Goal: Task Accomplishment & Management: Manage account settings

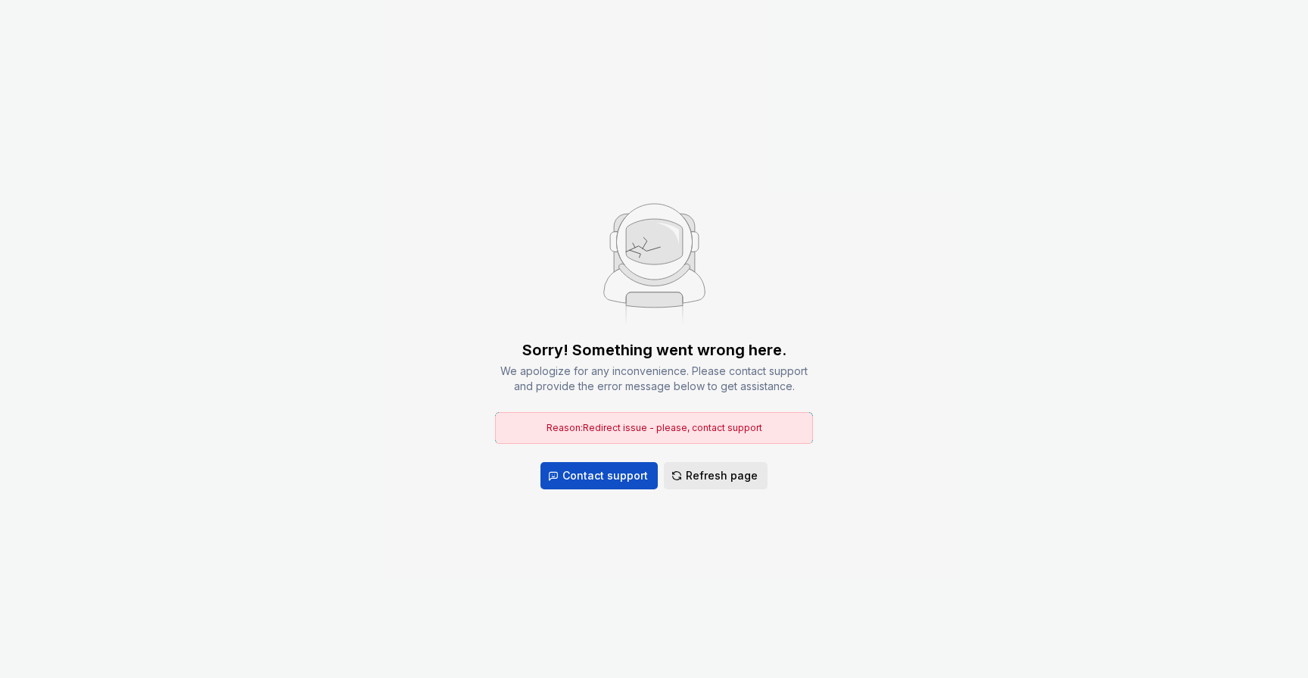
click at [727, 480] on span "Refresh page" at bounding box center [722, 475] width 72 height 15
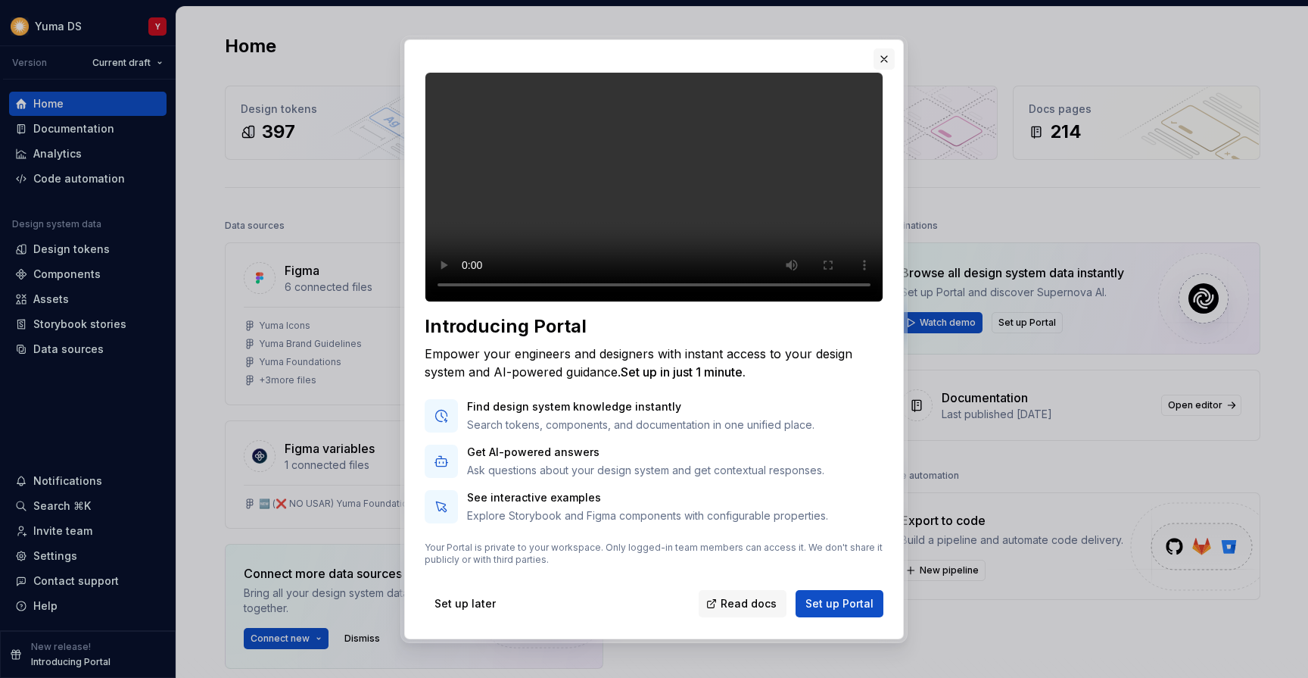
click at [882, 54] on button "button" at bounding box center [884, 58] width 21 height 21
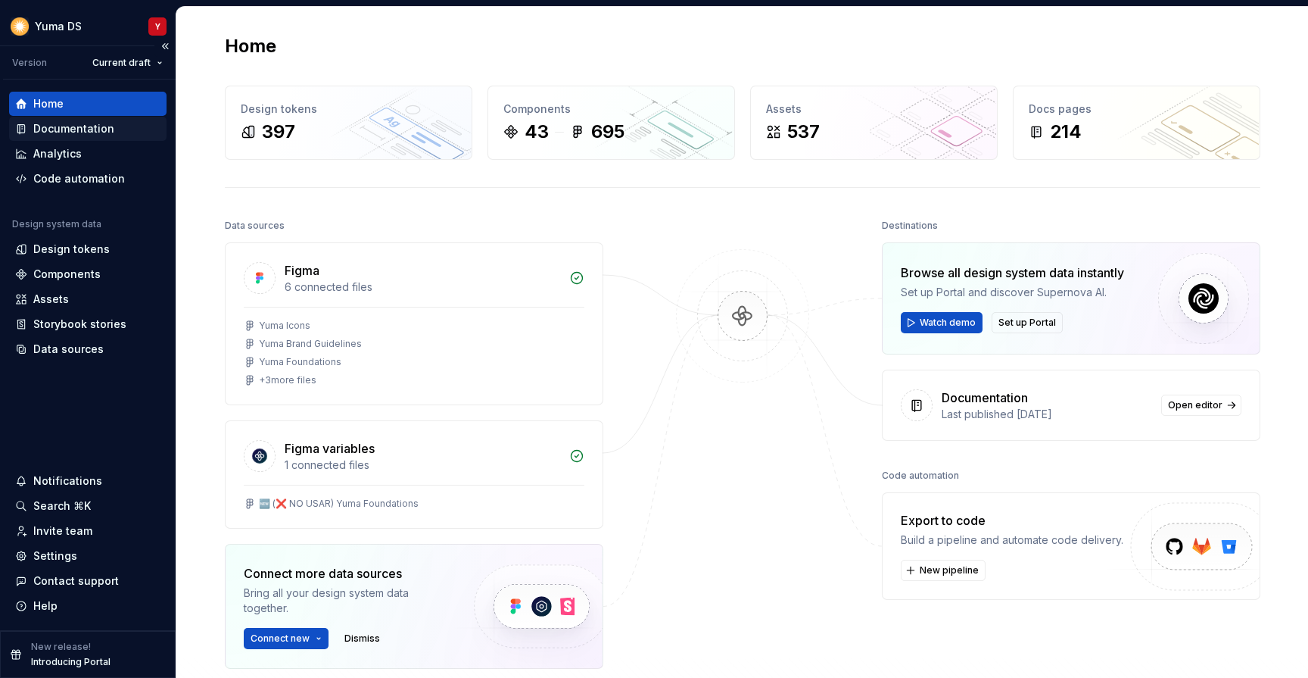
click at [95, 134] on div "Documentation" at bounding box center [73, 128] width 81 height 15
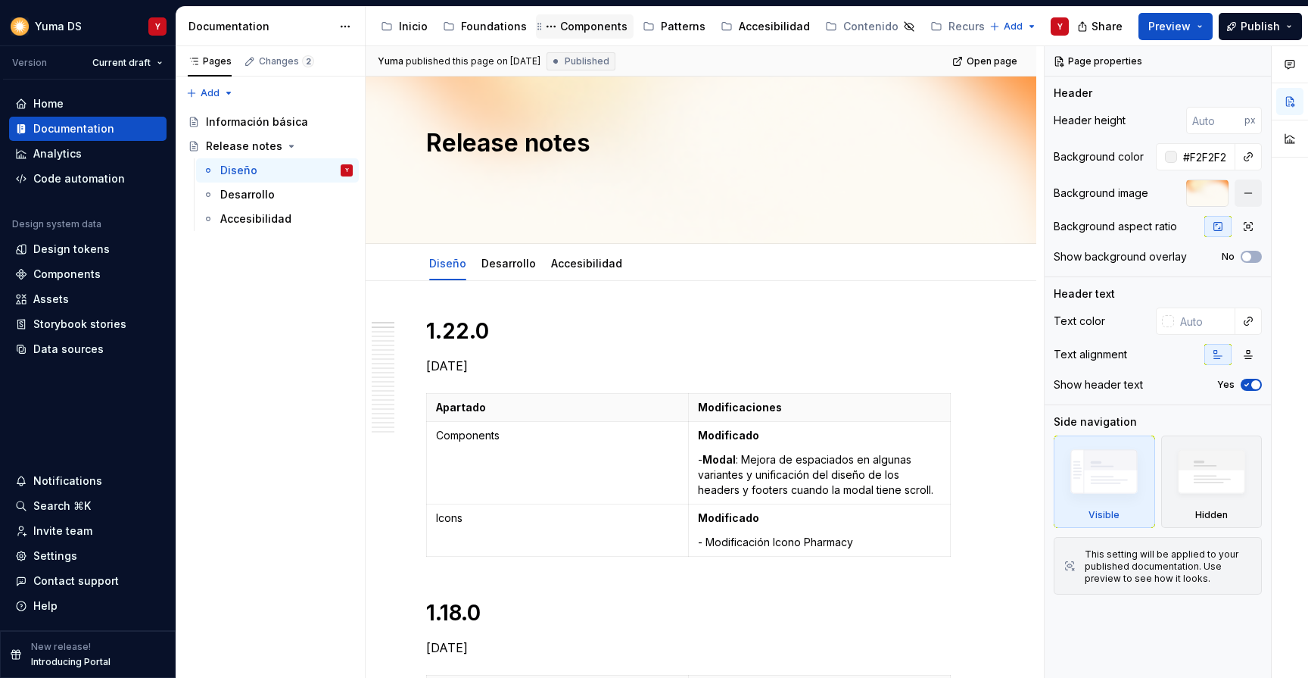
click at [567, 38] on div "Components" at bounding box center [585, 26] width 98 height 24
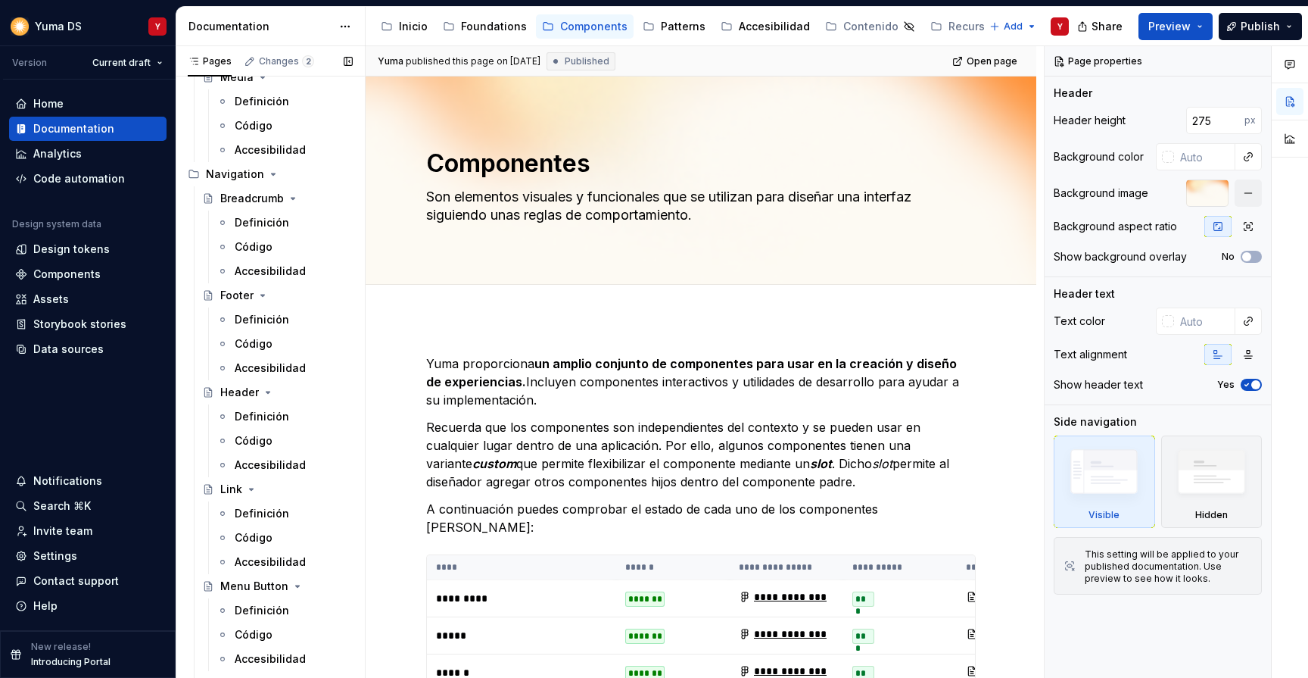
scroll to position [3460, 0]
click at [262, 422] on div "Definición" at bounding box center [262, 417] width 55 height 15
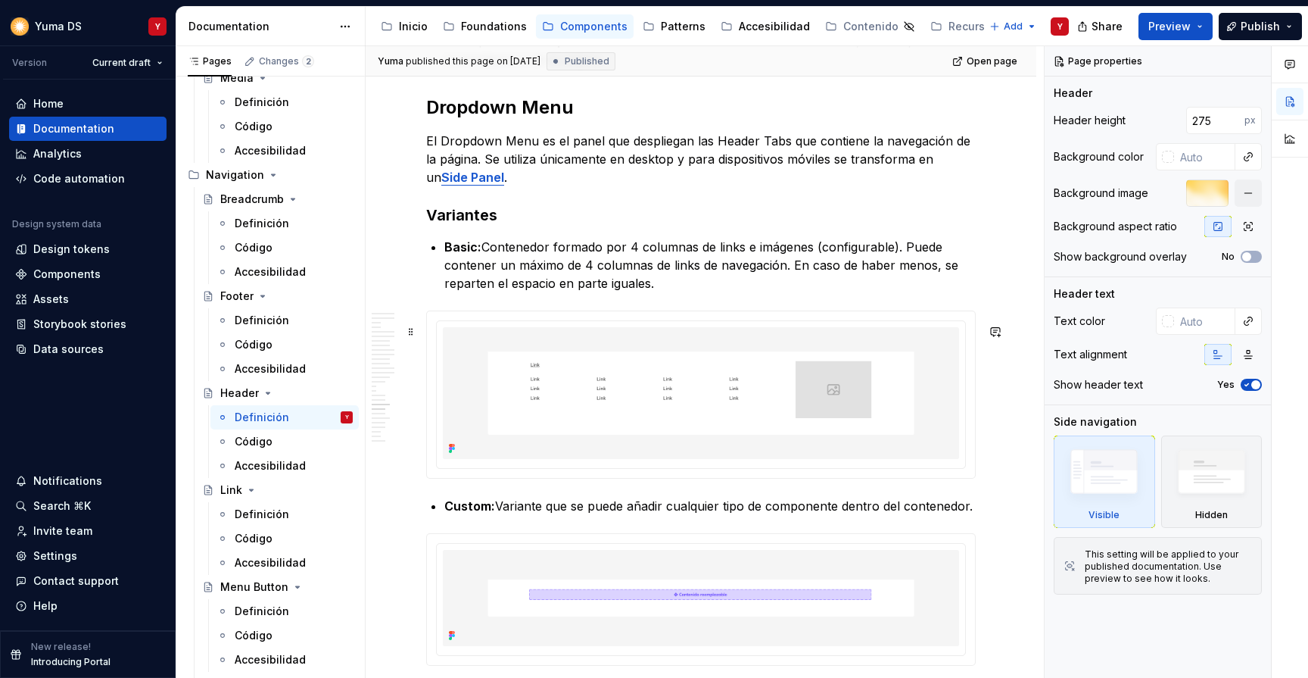
scroll to position [5947, 0]
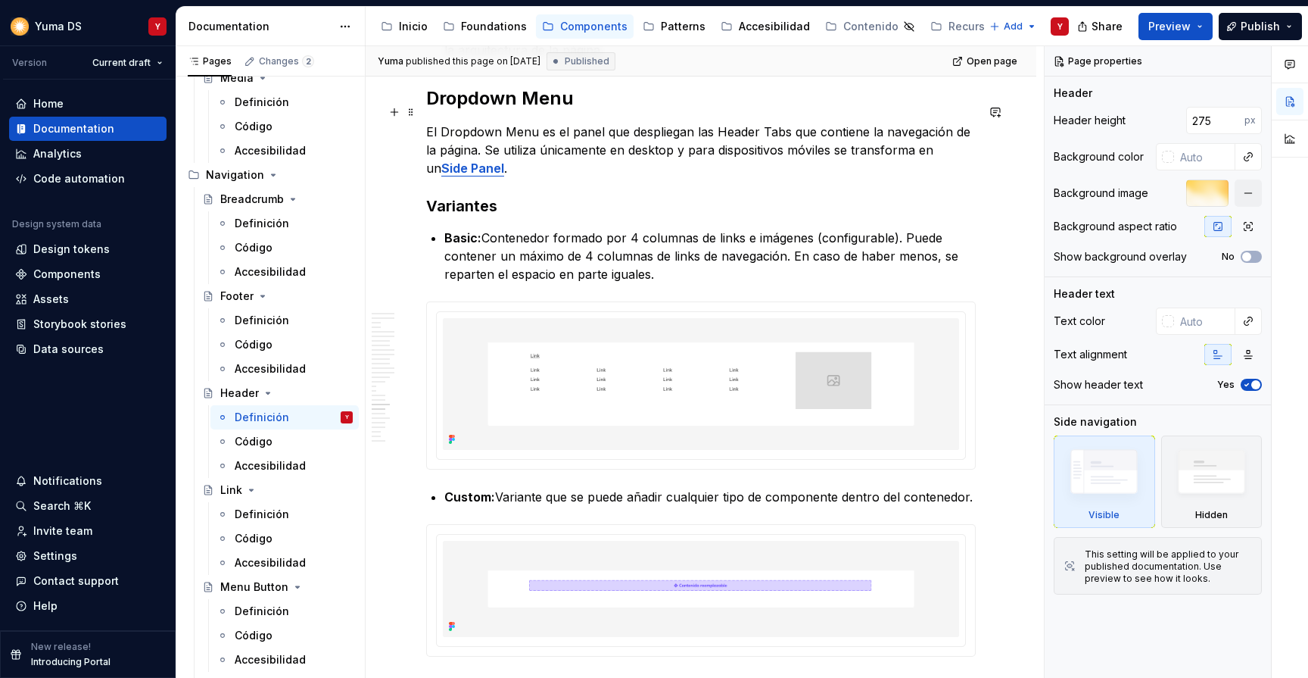
click at [450, 111] on h2 "Dropdown Menu" at bounding box center [701, 98] width 550 height 24
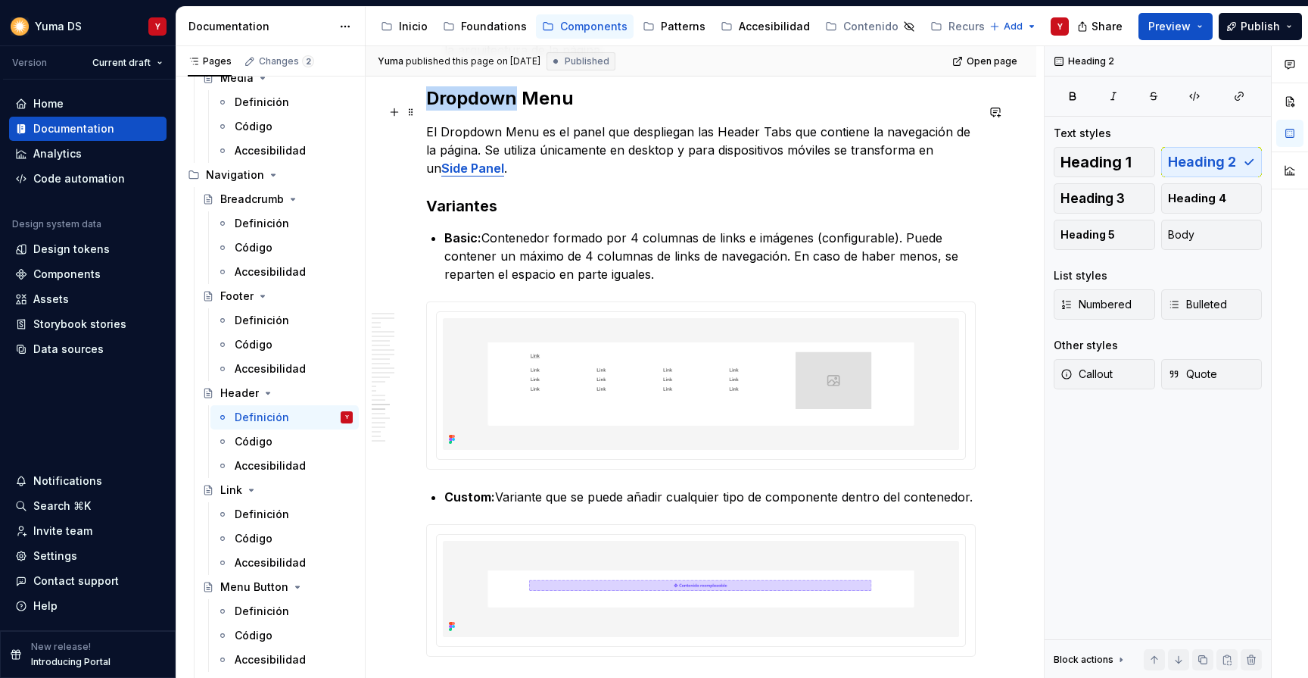
click at [450, 111] on h2 "Dropdown Menu" at bounding box center [701, 98] width 550 height 24
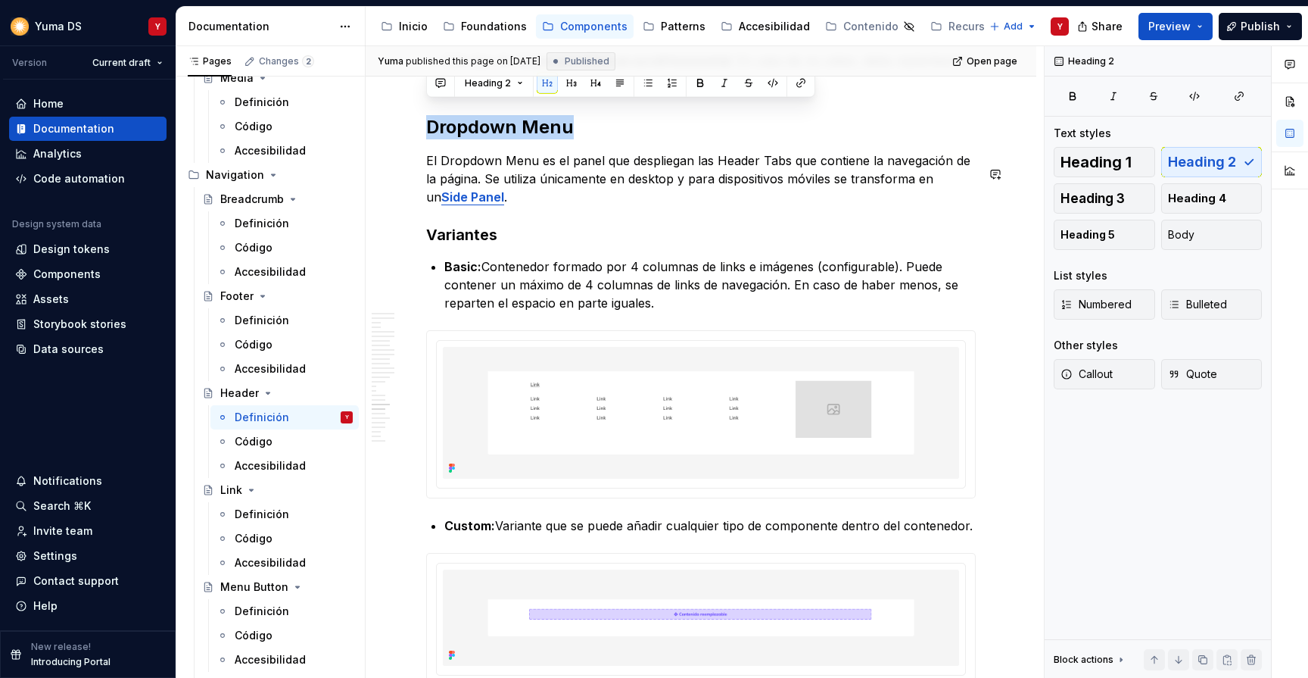
scroll to position [5906, 0]
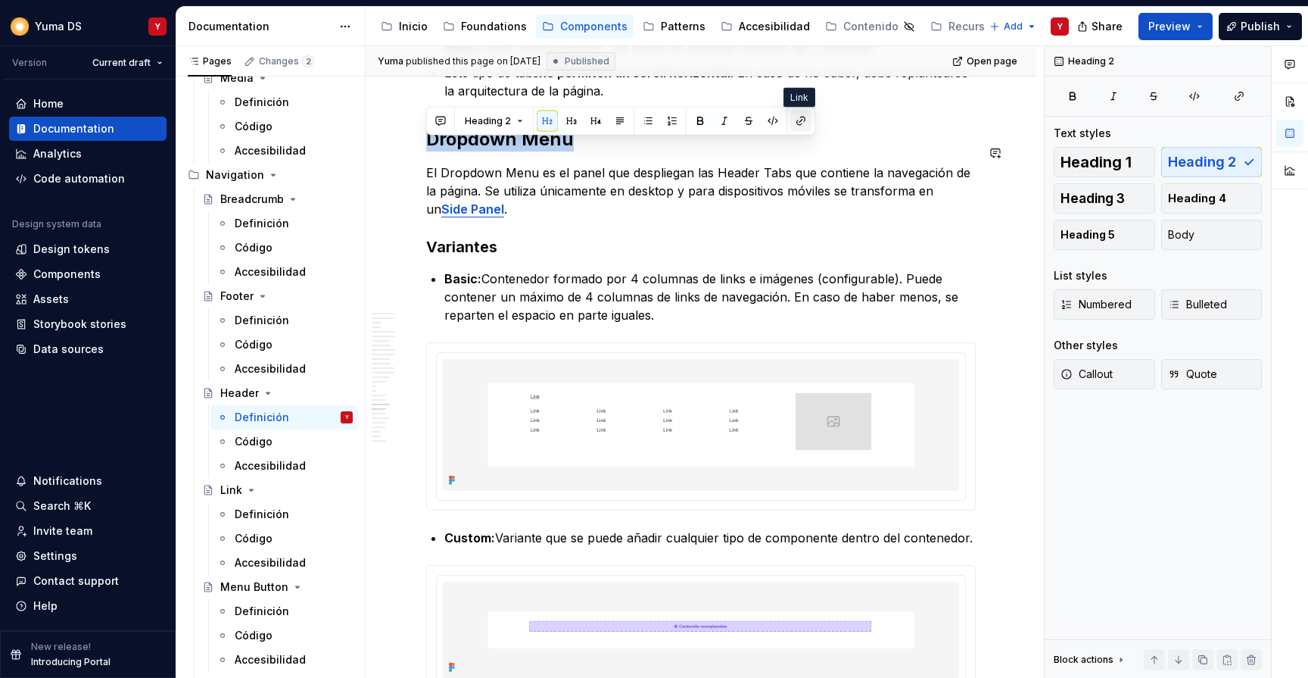
click at [803, 123] on button "button" at bounding box center [800, 121] width 21 height 21
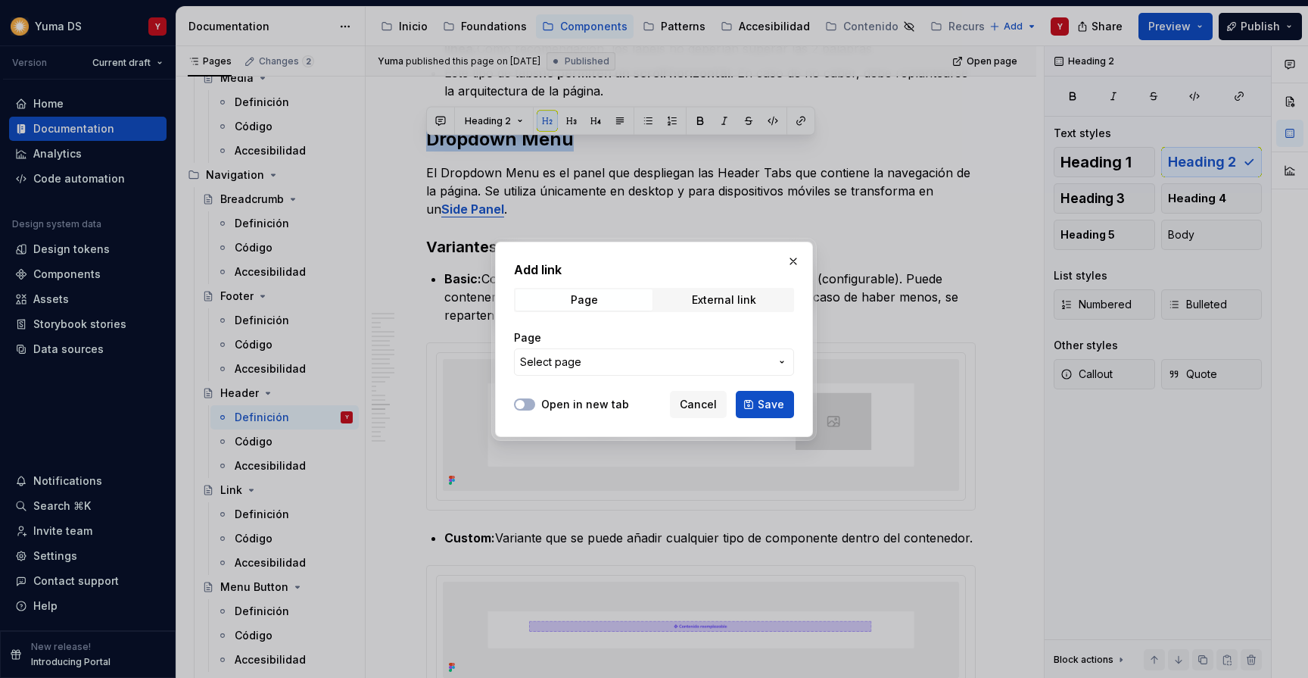
click at [678, 362] on span "Select page" at bounding box center [645, 361] width 250 height 15
click at [685, 364] on div "Add link Page External link Page Select page Open in new tab Cancel Save" at bounding box center [654, 339] width 1308 height 678
click at [728, 297] on div "External link" at bounding box center [724, 300] width 64 height 12
click at [603, 298] on span "Page" at bounding box center [584, 299] width 137 height 21
click at [621, 364] on span "Select page" at bounding box center [645, 361] width 250 height 15
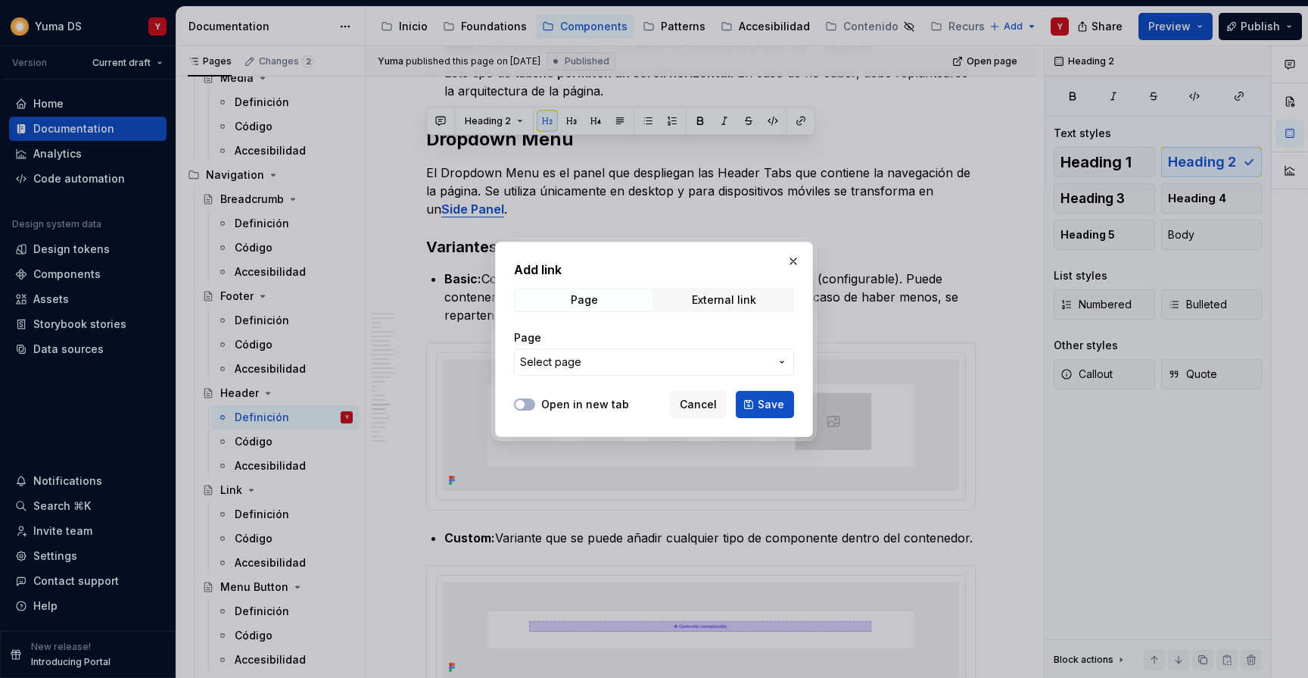
click at [621, 364] on div "Add link Page External link Page Select page Open in new tab Cancel Save" at bounding box center [654, 339] width 1308 height 678
click at [767, 399] on span "Save" at bounding box center [771, 404] width 26 height 15
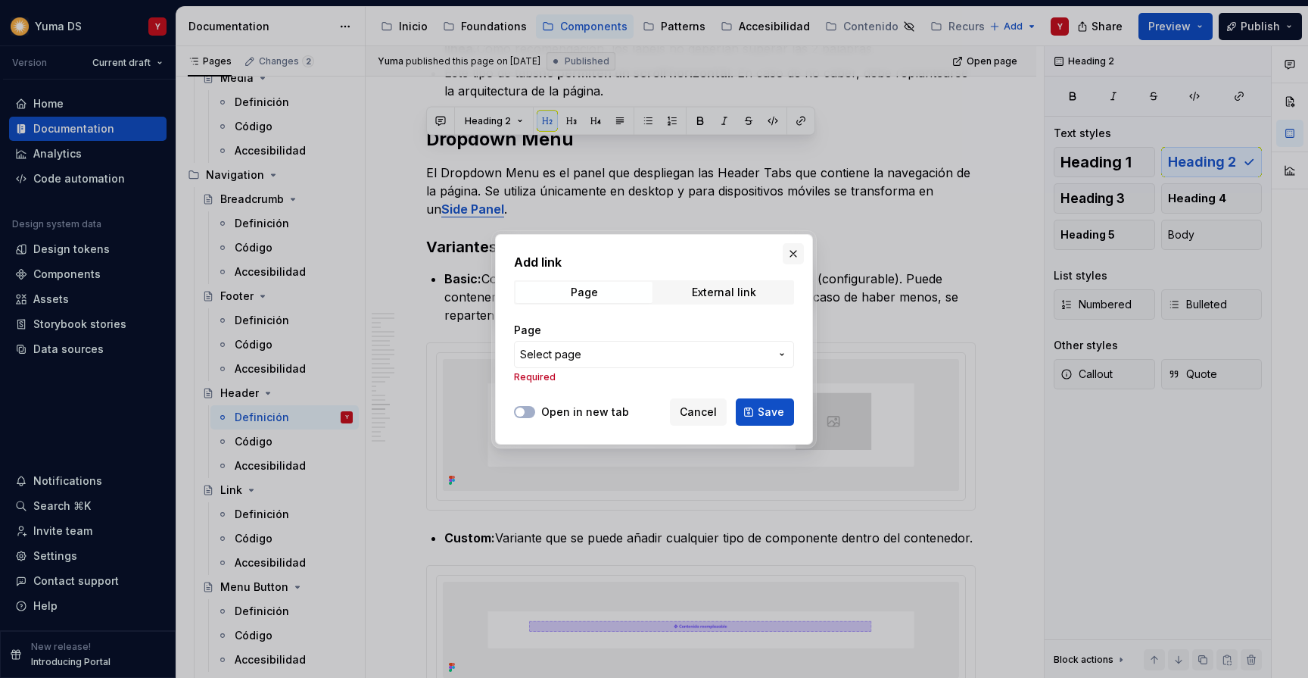
click at [794, 251] on button "button" at bounding box center [793, 253] width 21 height 21
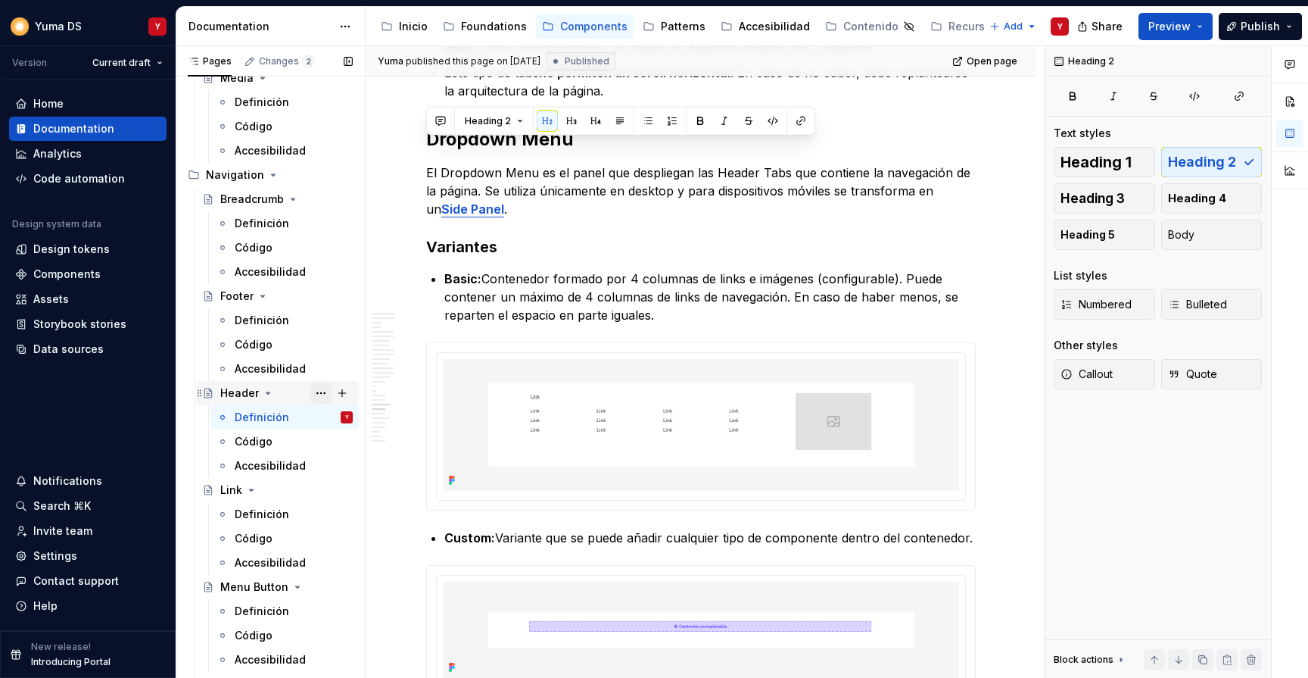
click at [317, 393] on button "Page tree" at bounding box center [320, 392] width 21 height 21
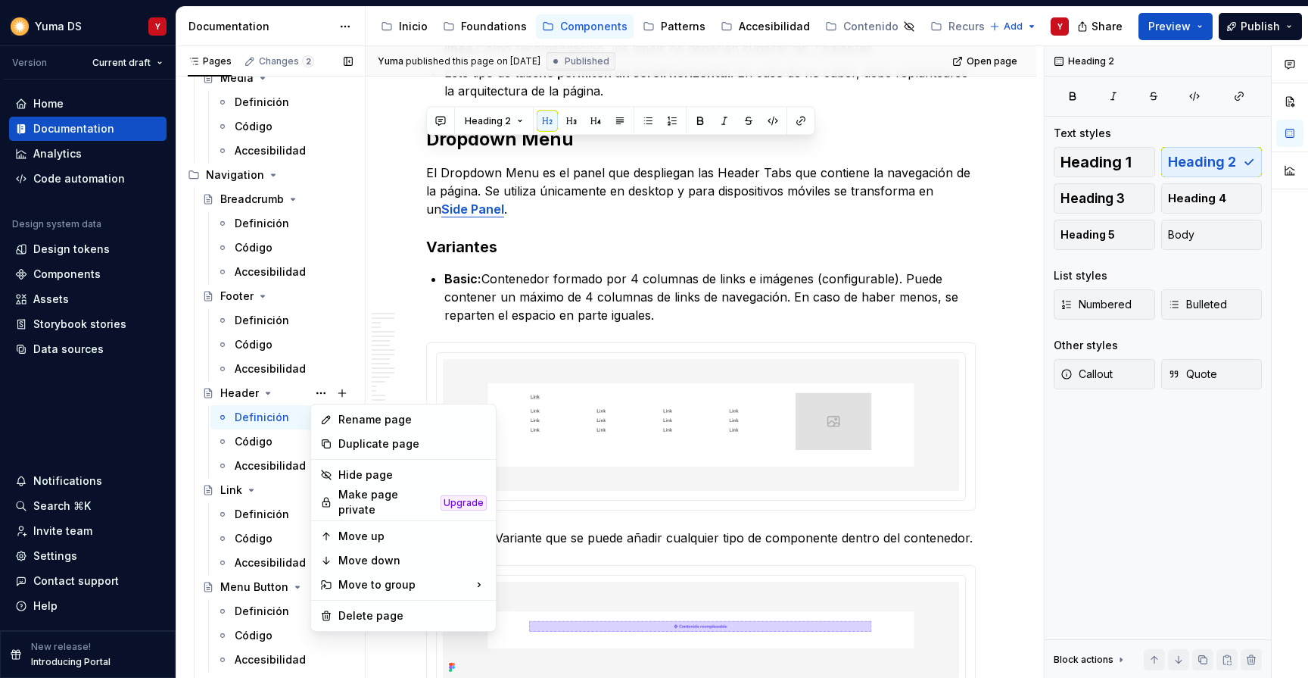
click at [261, 413] on div "Pages Changes 2 Add Accessibility guide for tree Page tree. Navigate the tree w…" at bounding box center [270, 365] width 189 height 638
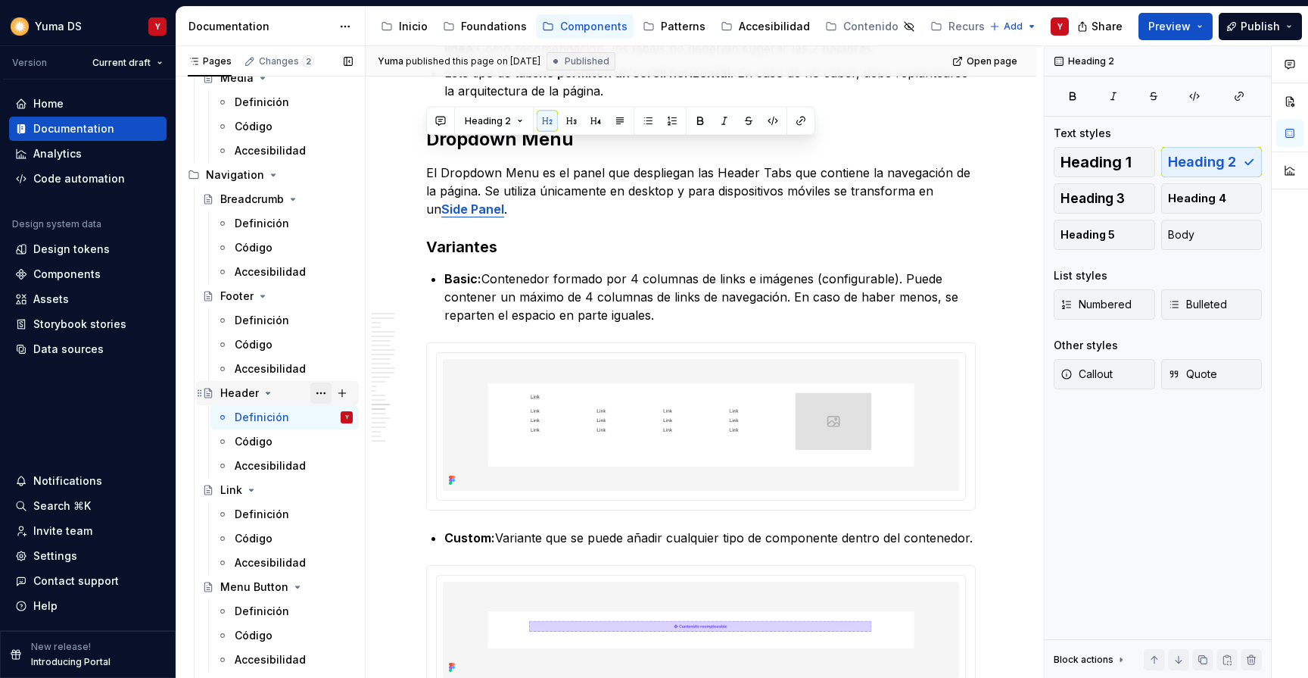
click at [327, 388] on button "Page tree" at bounding box center [320, 392] width 21 height 21
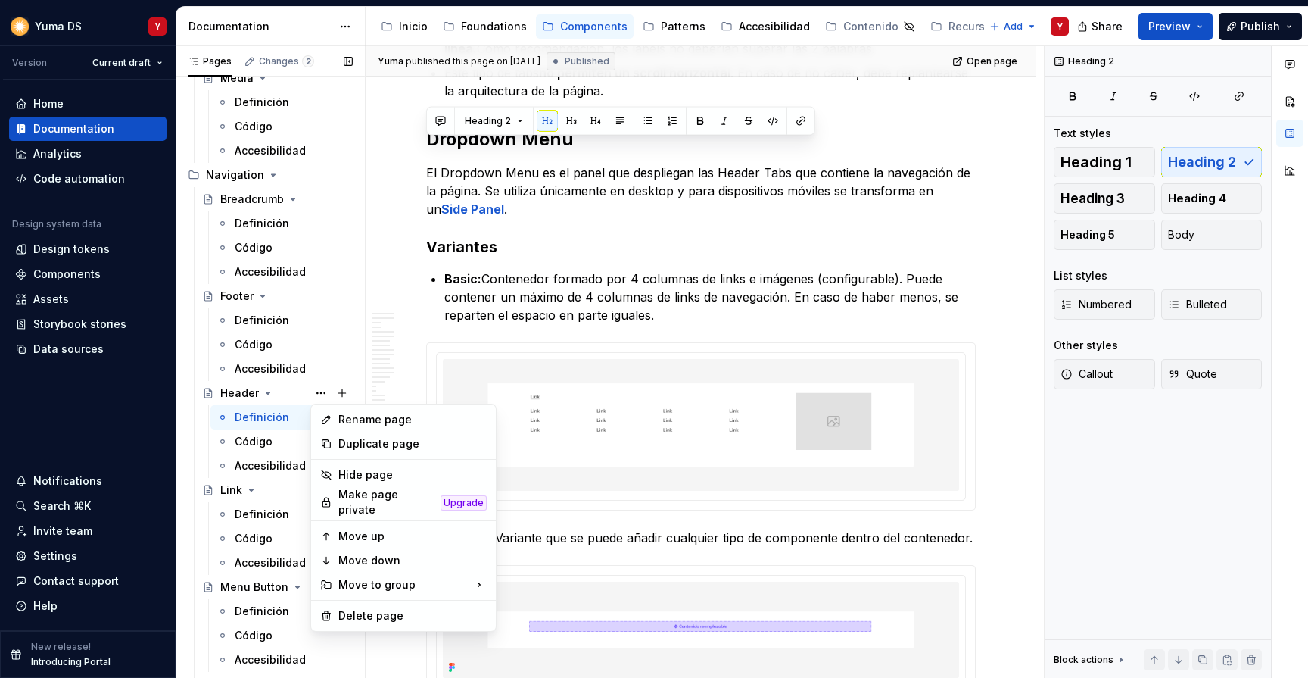
click at [278, 392] on div "Pages Changes 2 Add Accessibility guide for tree Page tree. Navigate the tree w…" at bounding box center [270, 365] width 189 height 638
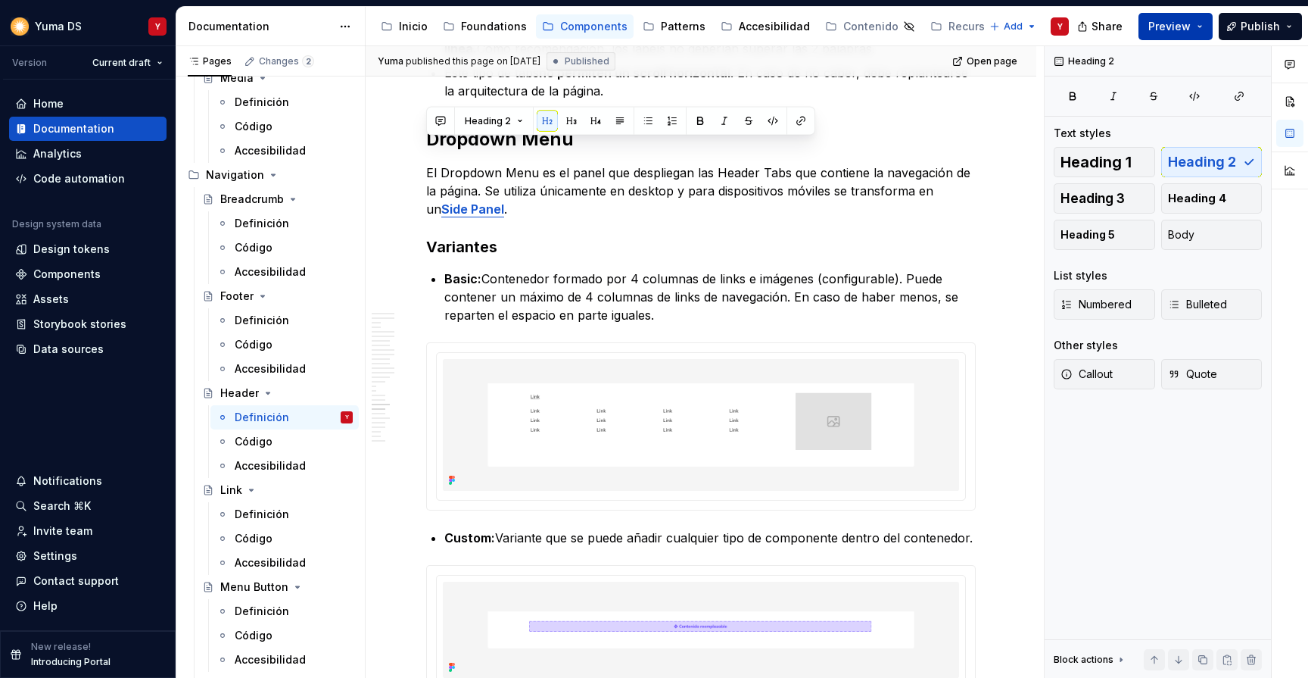
click at [1193, 23] on button "Preview" at bounding box center [1176, 26] width 74 height 27
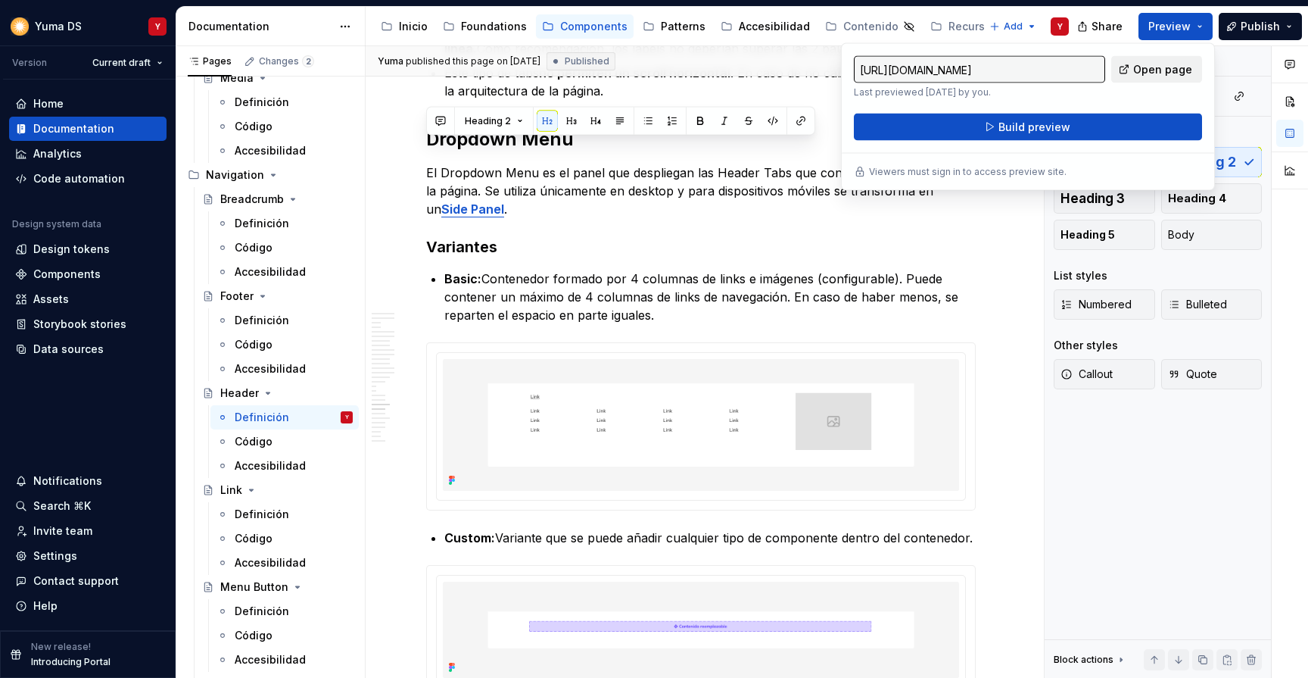
click at [1153, 68] on span "Open page" at bounding box center [1162, 69] width 59 height 15
type textarea "*"
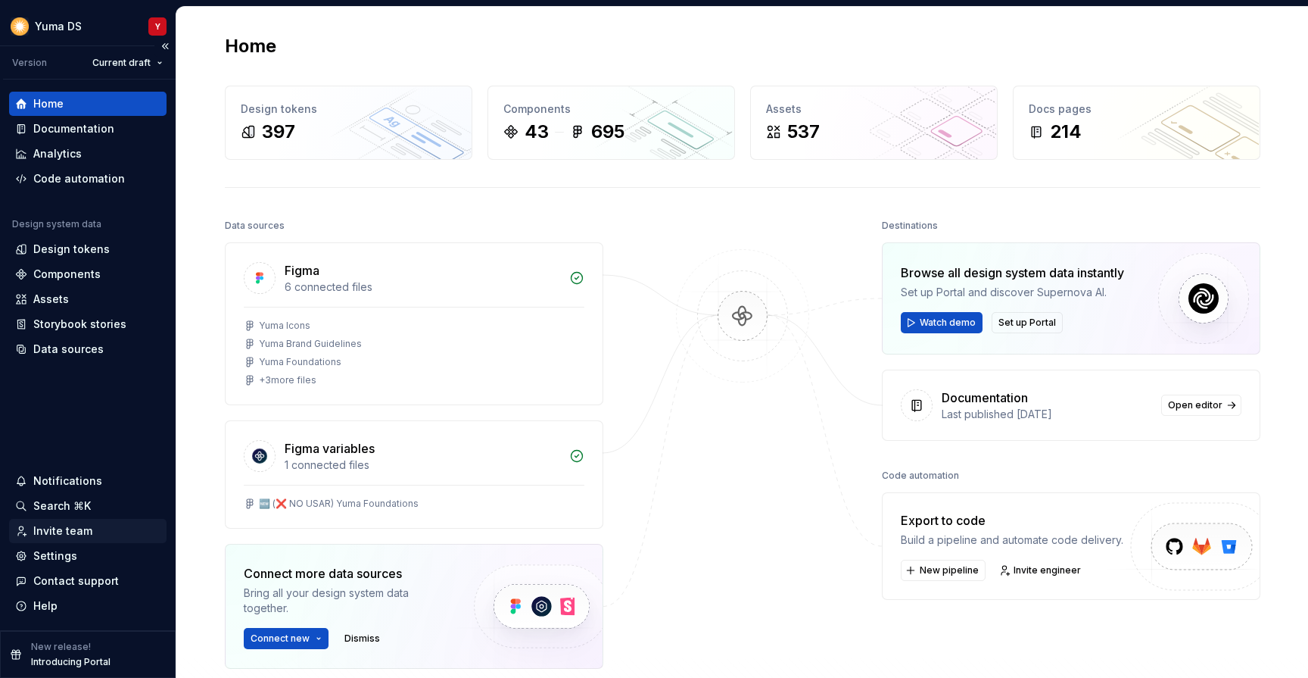
click at [67, 529] on div "Invite team" at bounding box center [62, 530] width 59 height 15
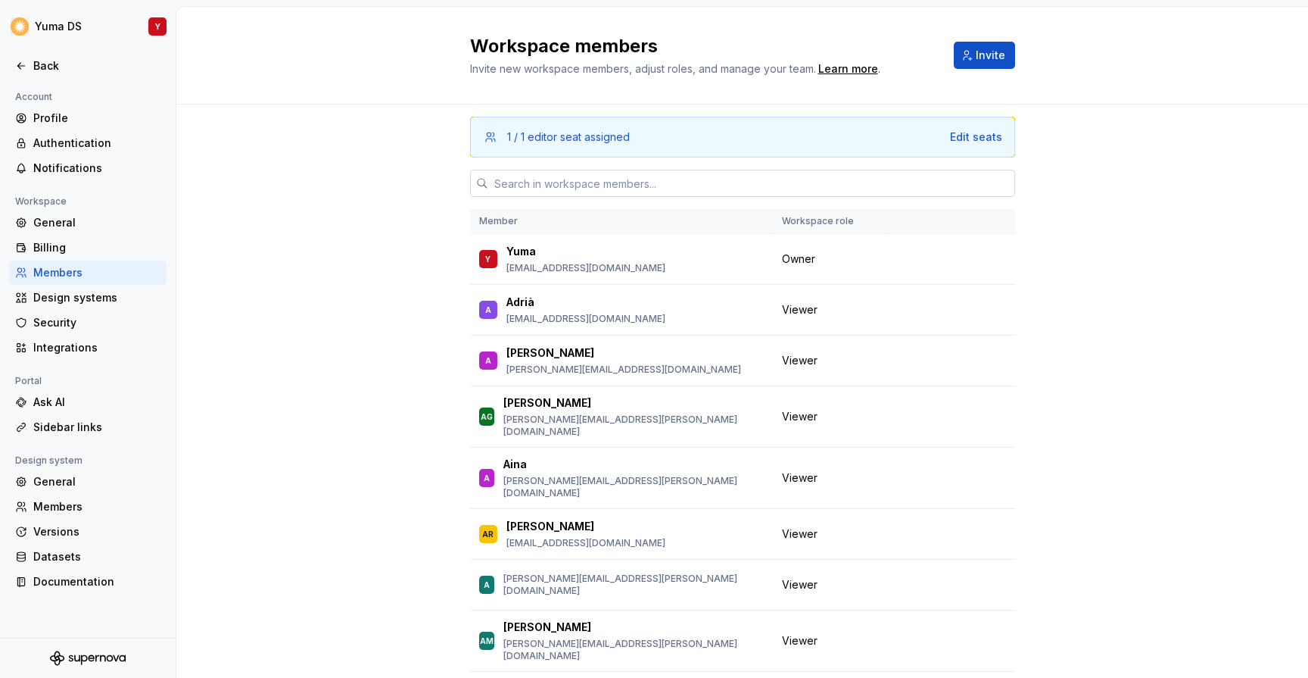
click at [552, 181] on input "text" at bounding box center [751, 183] width 527 height 27
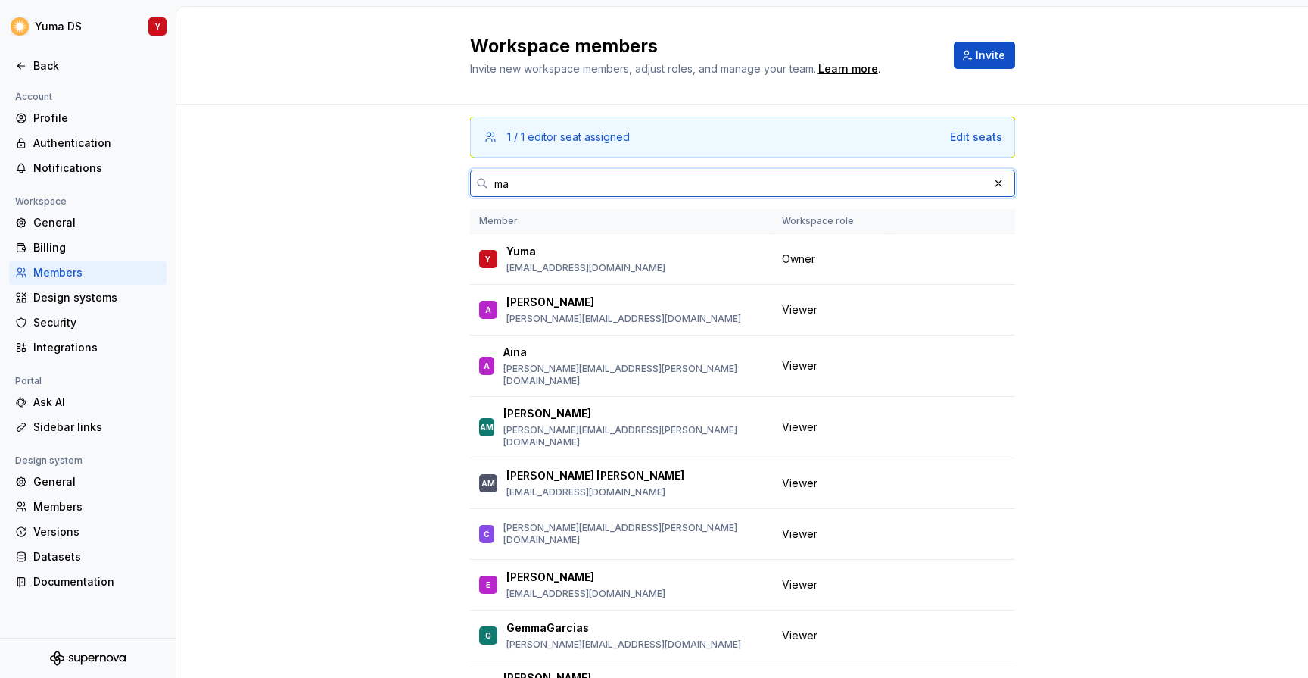
type input "m"
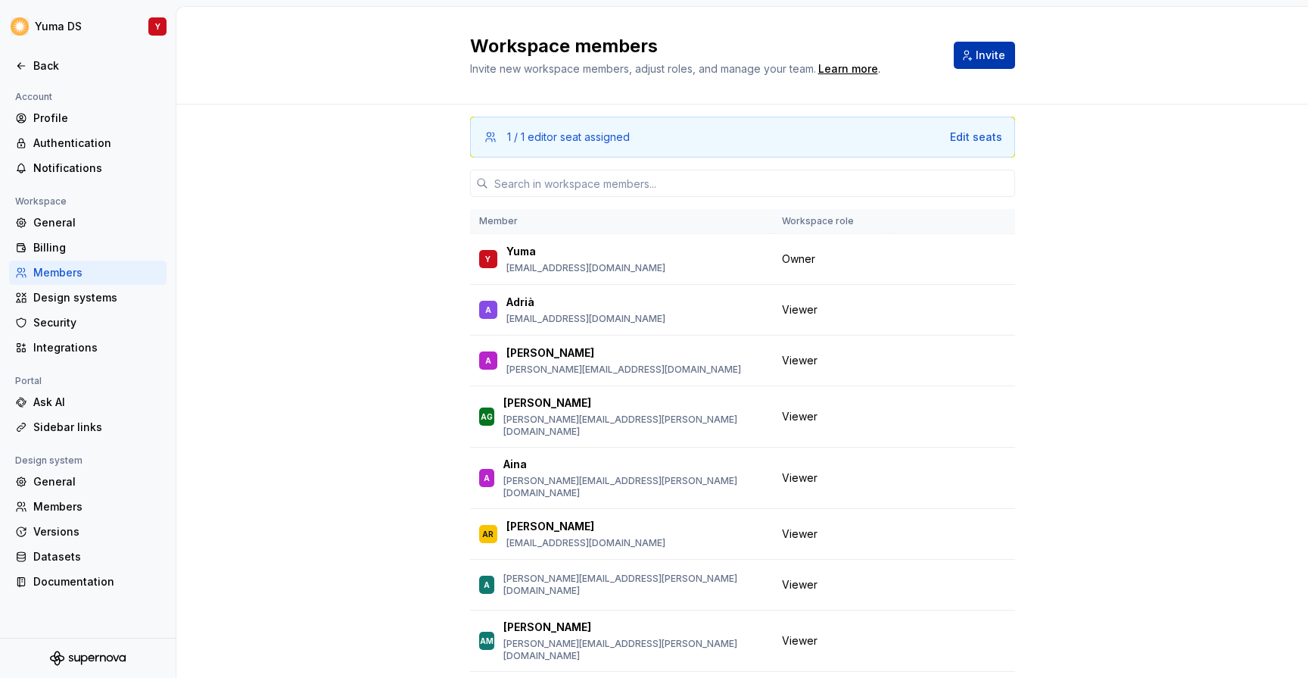
click at [987, 53] on span "Invite" at bounding box center [991, 55] width 30 height 15
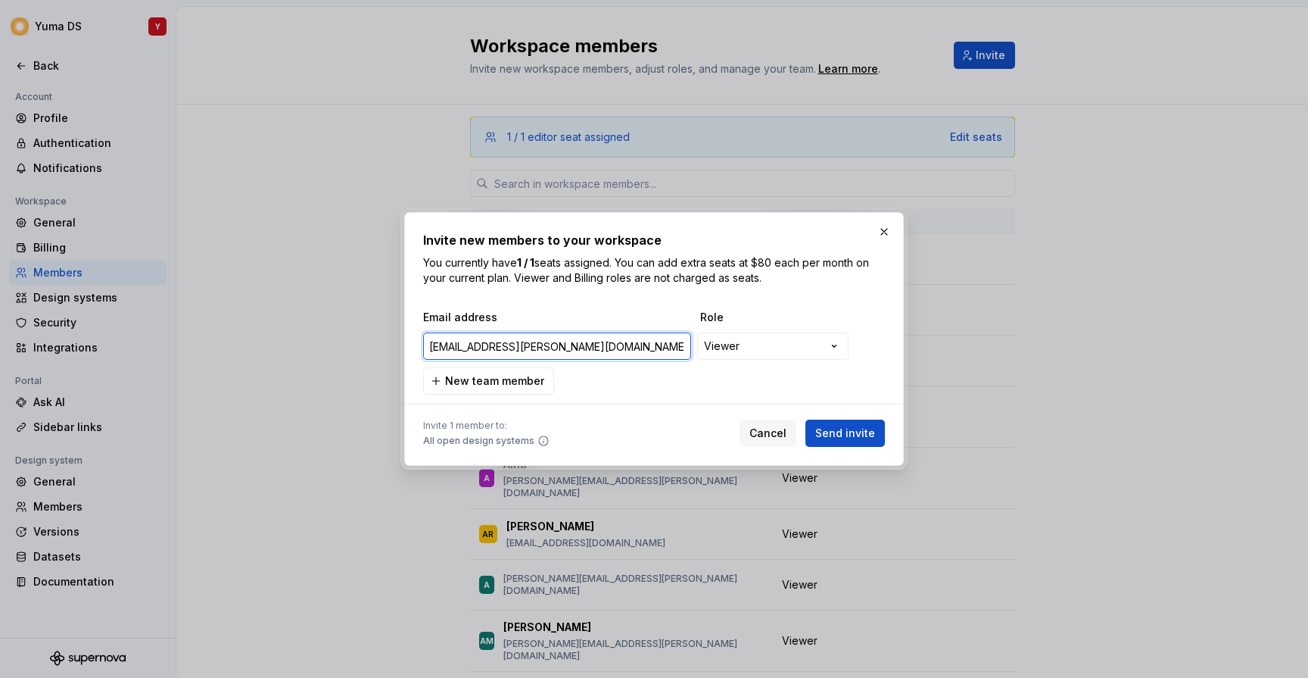
type input "marina.vega@isdin.com"
click at [848, 432] on span "Send invite" at bounding box center [845, 433] width 60 height 15
